Goal: Information Seeking & Learning: Learn about a topic

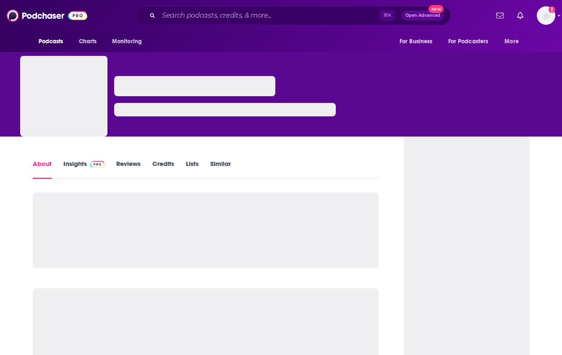
click at [80, 170] on link "Insights" at bounding box center [84, 169] width 42 height 19
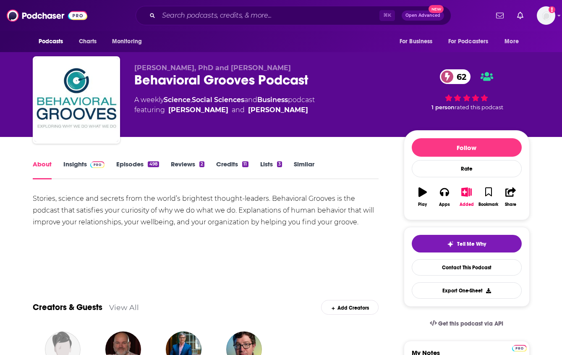
click at [70, 162] on link "Insights" at bounding box center [84, 169] width 42 height 19
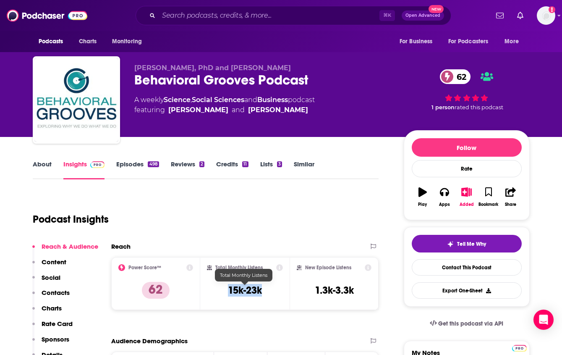
click at [226, 288] on div "Total Monthly Listens 15k-23k" at bounding box center [245, 283] width 76 height 39
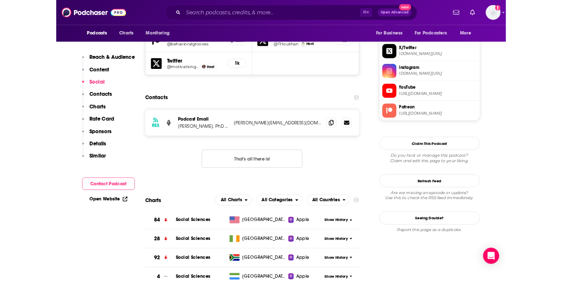
scroll to position [814, 0]
